Goal: Use online tool/utility: Utilize a website feature to perform a specific function

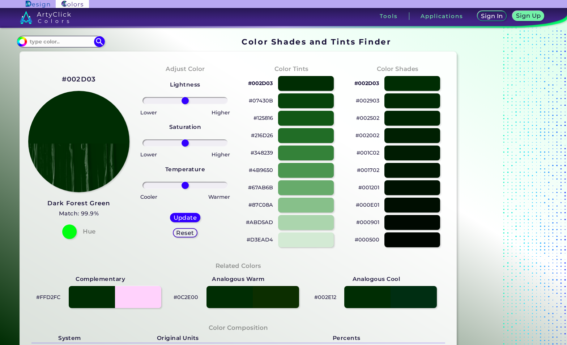
click at [73, 77] on h2 "#002D03" at bounding box center [79, 79] width 34 height 9
click at [73, 77] on h2 "#002D03 copied" at bounding box center [79, 79] width 34 height 9
copy h2 "002D03 copied"
click at [73, 76] on h2 "#002D03 copied copied" at bounding box center [79, 79] width 34 height 9
copy h2 "#002D03"
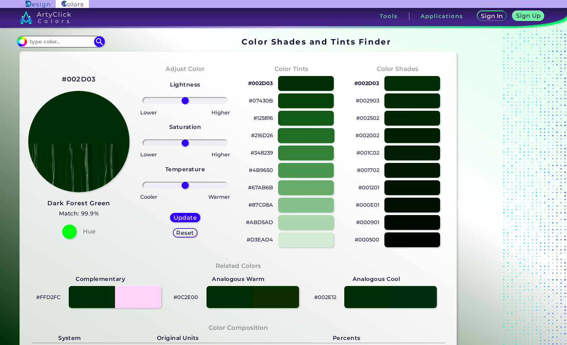
click at [288, 135] on div at bounding box center [306, 135] width 56 height 15
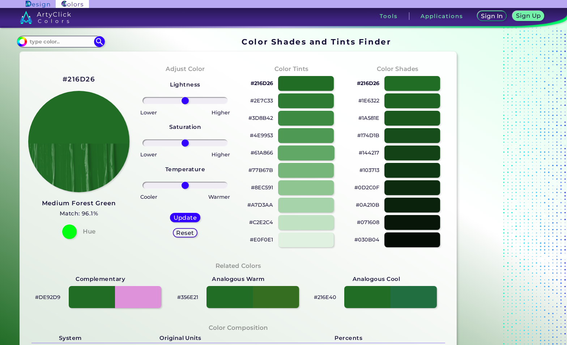
click at [283, 156] on div at bounding box center [306, 152] width 56 height 15
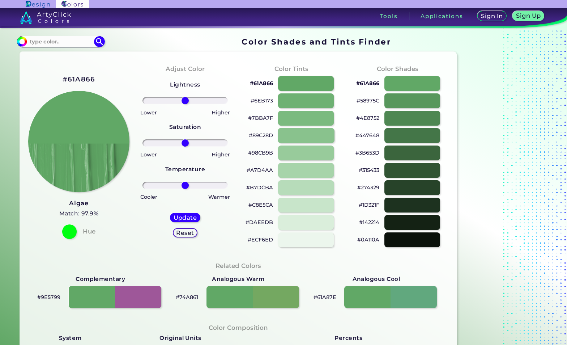
click at [278, 138] on div at bounding box center [306, 135] width 56 height 15
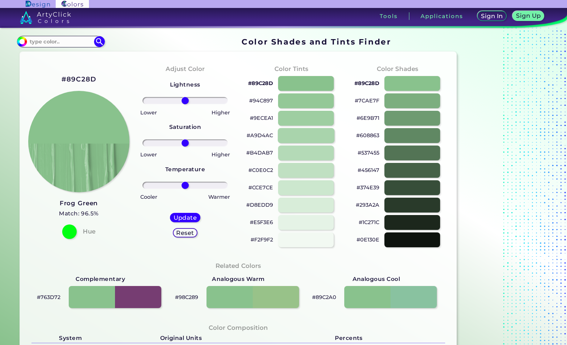
click at [294, 131] on div at bounding box center [306, 135] width 56 height 15
type input "#a9d4ac"
